Goal: Ask a question: Seek information or help from site administrators or community

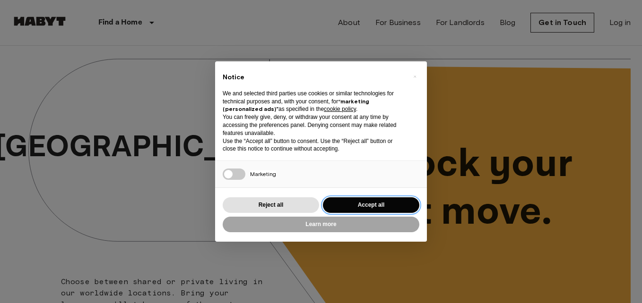
click at [369, 203] on button "Accept all" at bounding box center [371, 206] width 96 height 16
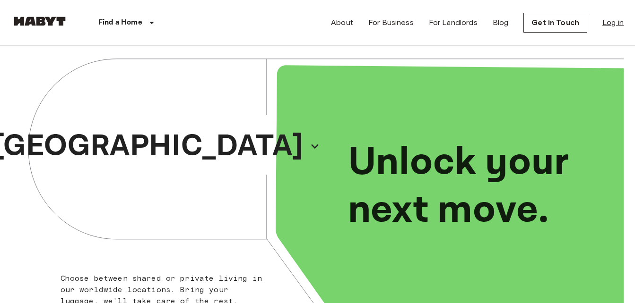
click at [613, 20] on link "Log in" at bounding box center [612, 22] width 21 height 11
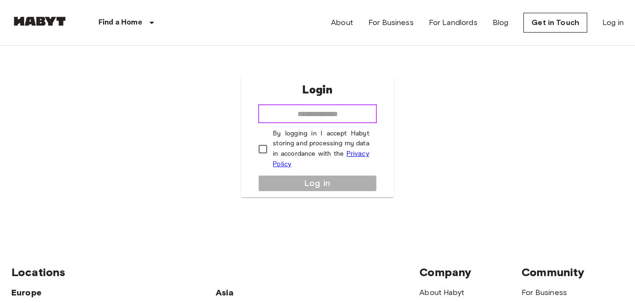
click at [359, 118] on input "email" at bounding box center [317, 113] width 118 height 19
type input "**********"
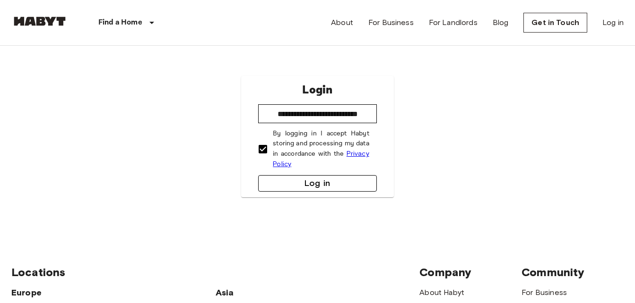
click at [316, 181] on button "Log in" at bounding box center [317, 183] width 118 height 17
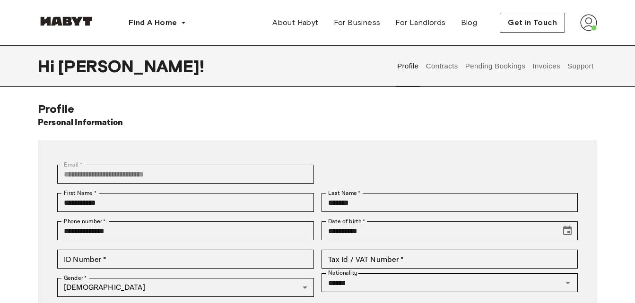
click at [577, 70] on button "Support" at bounding box center [580, 66] width 29 height 42
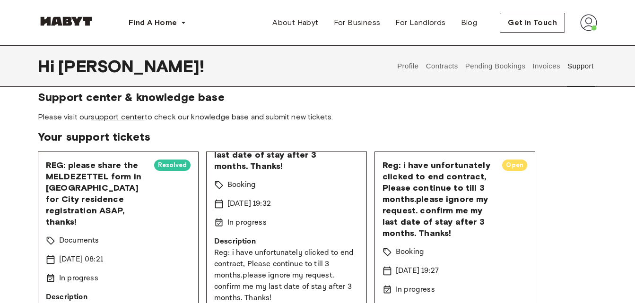
scroll to position [12, 0]
click at [125, 116] on link "support center" at bounding box center [117, 116] width 53 height 9
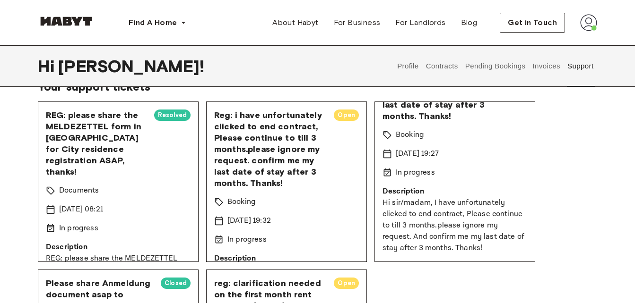
scroll to position [60, 0]
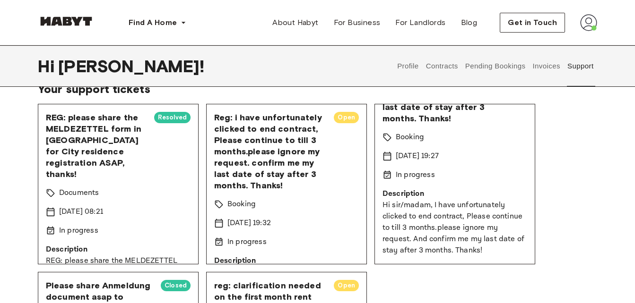
click at [588, 182] on div "REG: please share the MELDEZETTEL form in Graz for City residence registration …" at bounding box center [317, 268] width 559 height 329
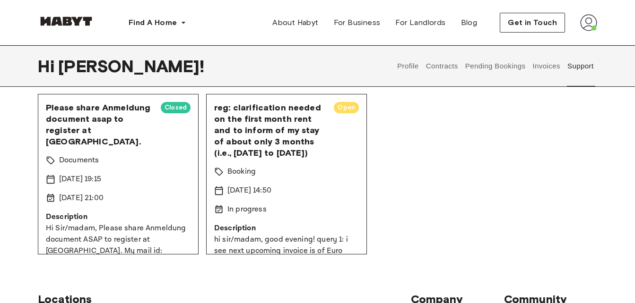
scroll to position [238, 0]
click at [19, 198] on div "Support center & knowledge base Please visit our support center to check our kn…" at bounding box center [317, 59] width 635 height 390
click at [20, 174] on div "Support center & knowledge base Please visit our support center to check our kn…" at bounding box center [317, 59] width 635 height 390
click at [425, 186] on div "REG: please share the MELDEZETTEL form in Graz for City residence registration …" at bounding box center [317, 89] width 559 height 329
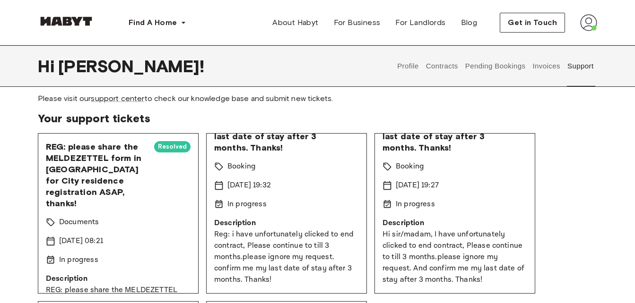
scroll to position [0, 0]
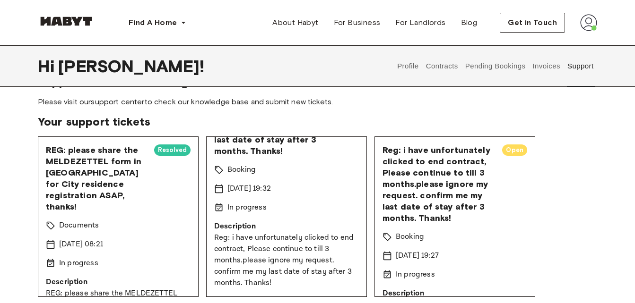
scroll to position [26, 0]
click at [478, 208] on span "Reg: i have unfortunately clicked to end contract, Please continue to till 3 mo…" at bounding box center [438, 184] width 112 height 79
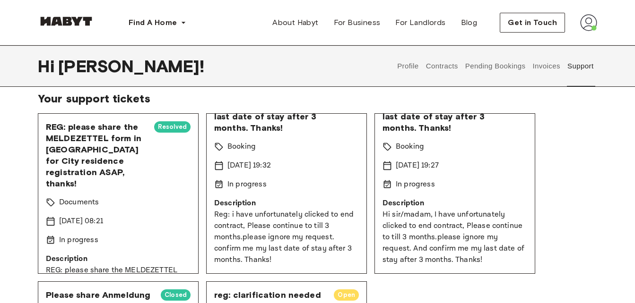
scroll to position [0, 0]
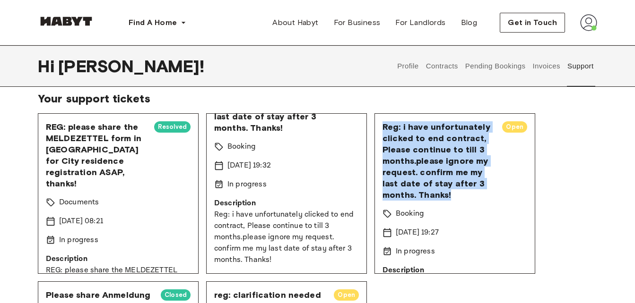
drag, startPoint x: 457, startPoint y: 195, endPoint x: 382, endPoint y: 129, distance: 99.8
click at [382, 129] on div "Reg: i have unfortunately clicked to end contract, Please continue to till 3 mo…" at bounding box center [454, 193] width 161 height 161
copy span "Reg: i have unfortunately clicked to end contract, Please continue to till 3 mo…"
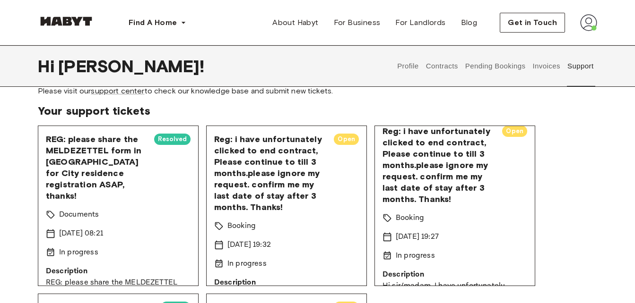
click at [548, 168] on div "REG: please share the MELDEZETTEL form in Graz for City residence registration …" at bounding box center [317, 290] width 559 height 329
click at [557, 163] on div "REG: please share the MELDEZETTEL form in Graz for City residence registration …" at bounding box center [317, 290] width 559 height 329
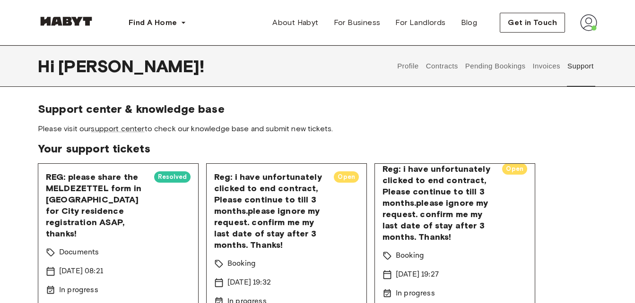
click at [573, 152] on span "Your support tickets" at bounding box center [317, 149] width 559 height 14
